Goal: Find specific page/section: Find specific page/section

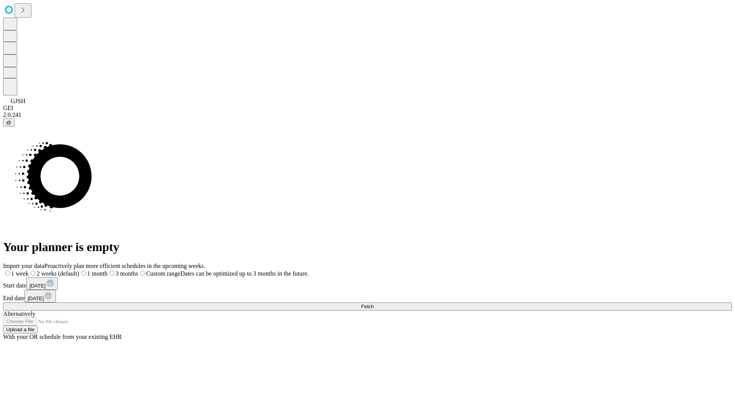
click at [374, 303] on span "Fetch" at bounding box center [367, 306] width 13 height 6
